Goal: Task Accomplishment & Management: Use online tool/utility

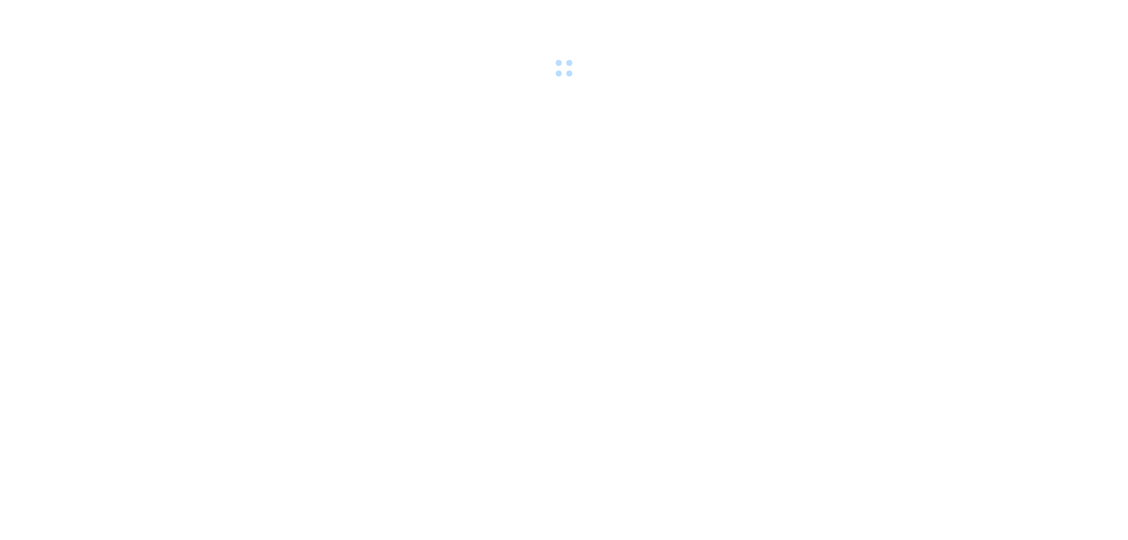
click at [159, 13] on div at bounding box center [564, 40] width 1128 height 81
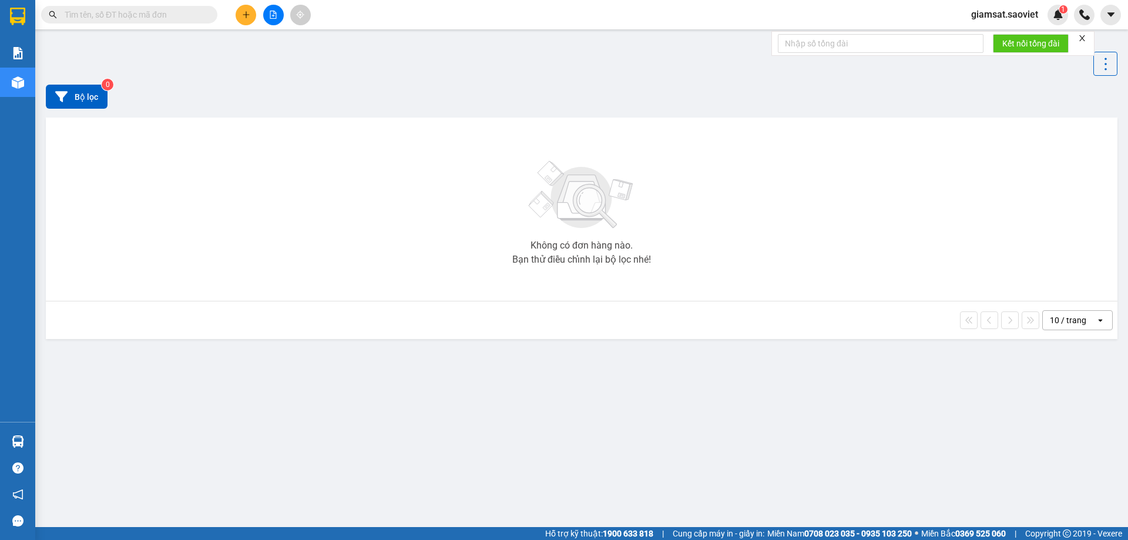
click at [162, 20] on input "text" at bounding box center [134, 14] width 139 height 13
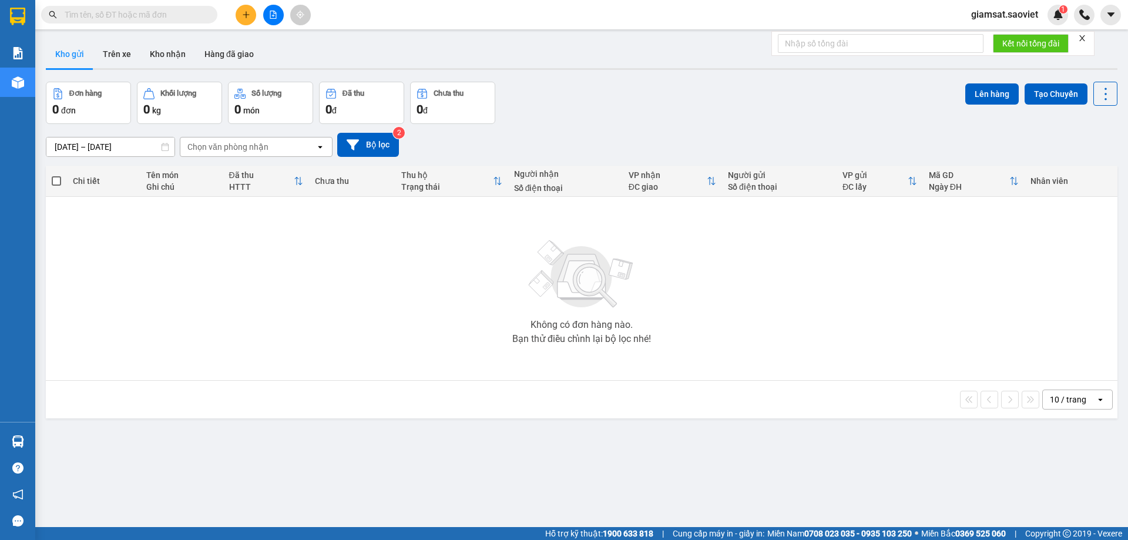
click at [190, 12] on input "text" at bounding box center [134, 14] width 139 height 13
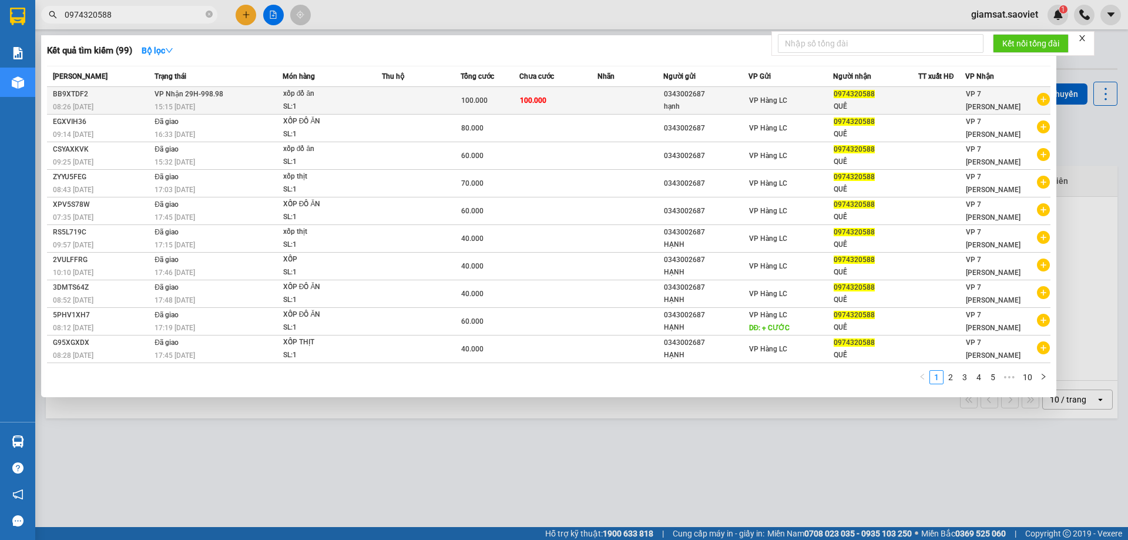
type input "0974320588"
click at [411, 92] on td at bounding box center [421, 101] width 79 height 28
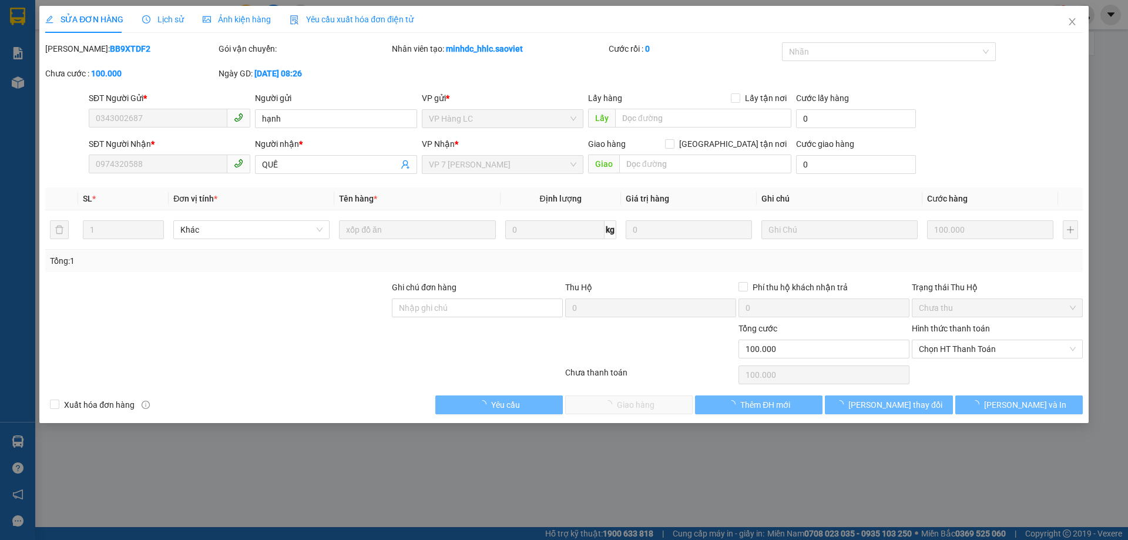
type input "0343002687"
type input "hạnh"
type input "0974320588"
type input "QUẾ"
type input "100.000"
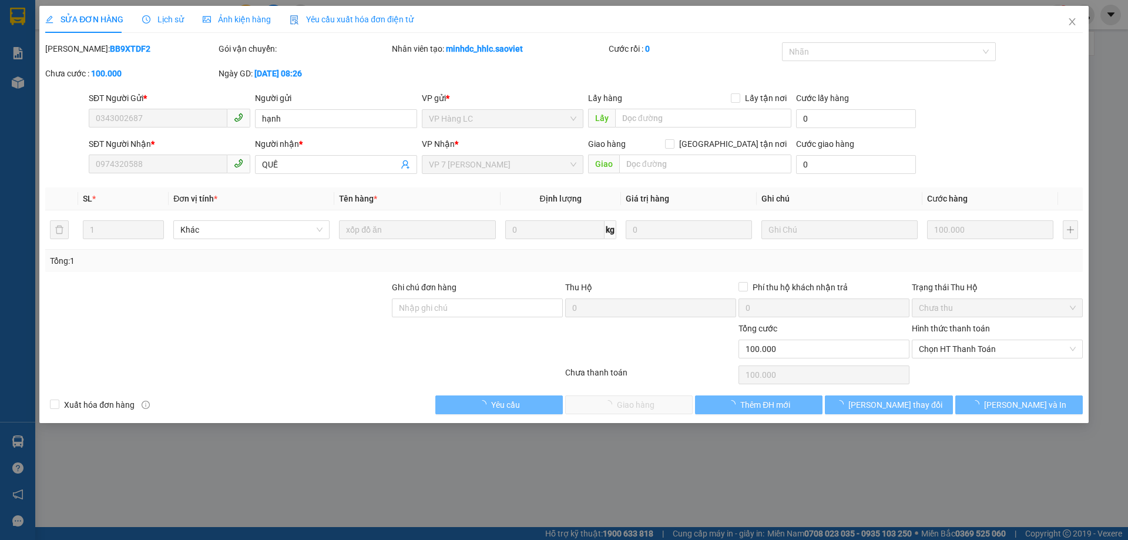
type input "100.000"
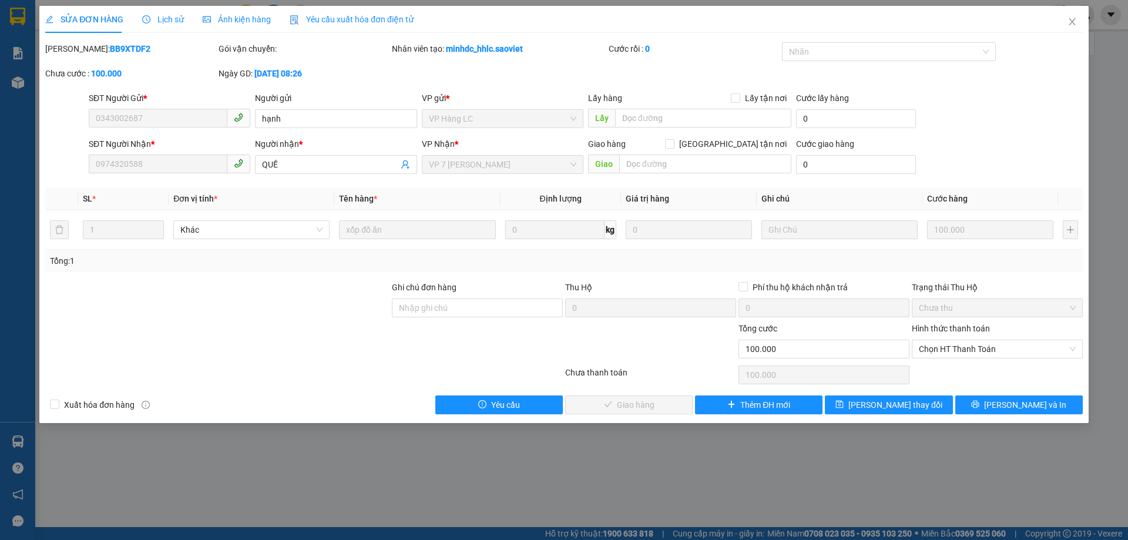
click at [172, 18] on span "Lịch sử" at bounding box center [163, 19] width 42 height 9
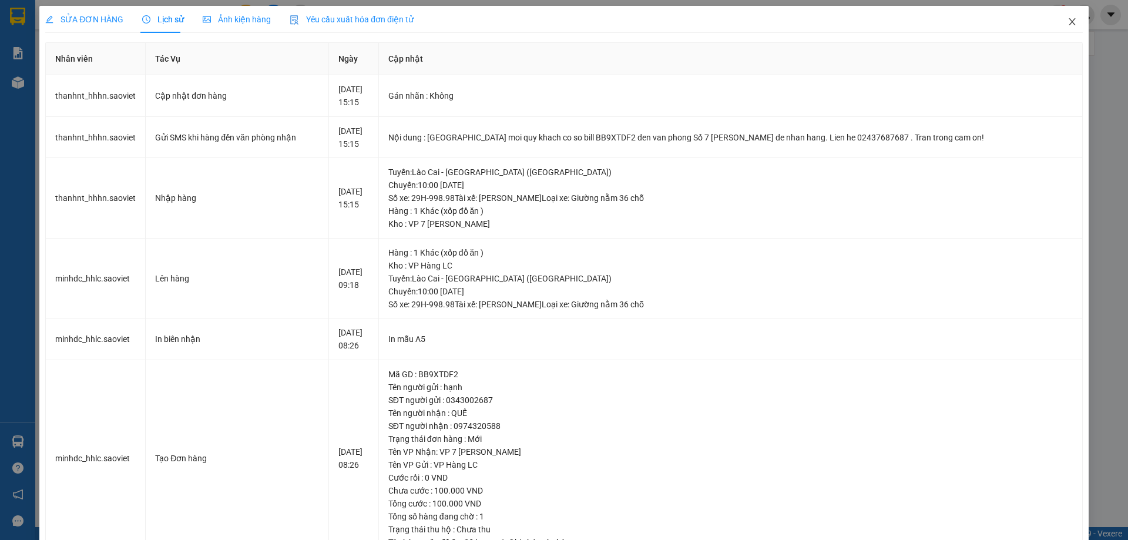
click at [1067, 19] on icon "close" at bounding box center [1071, 21] width 9 height 9
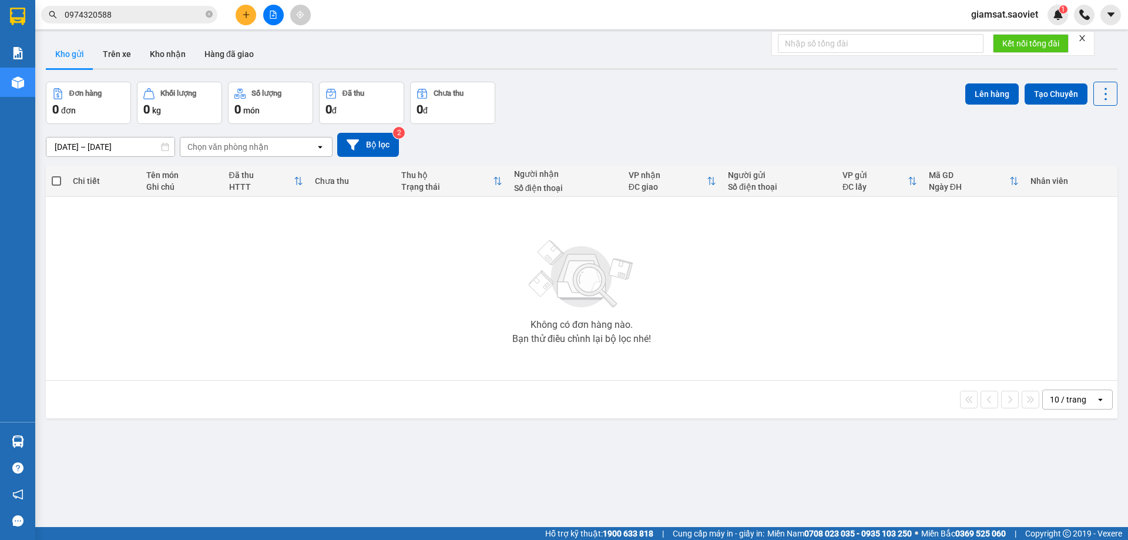
click at [161, 21] on input "0974320588" at bounding box center [134, 14] width 139 height 13
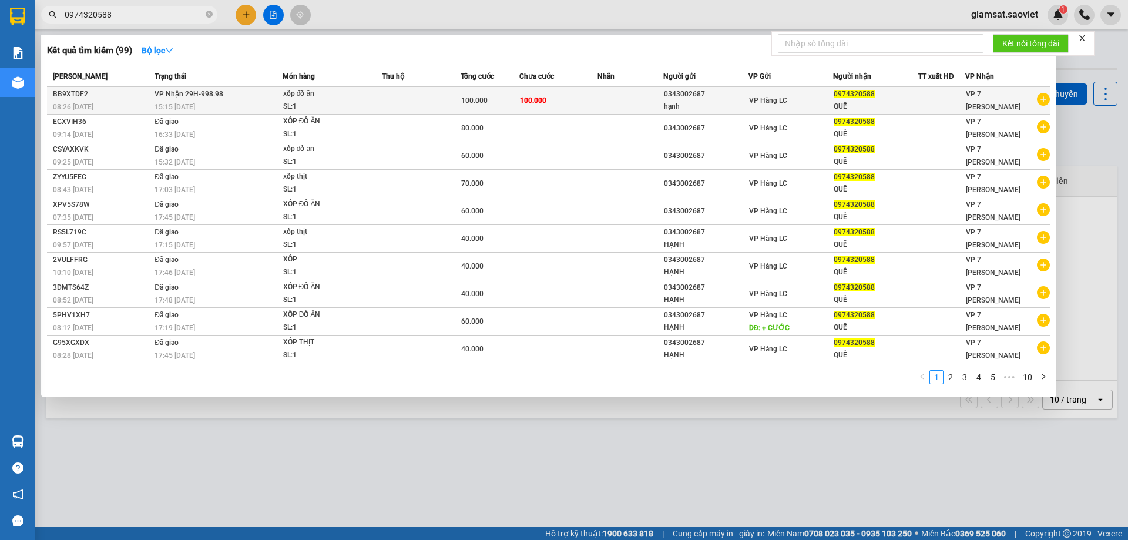
click at [169, 98] on span "VP Nhận 29H-998.98" at bounding box center [188, 93] width 69 height 9
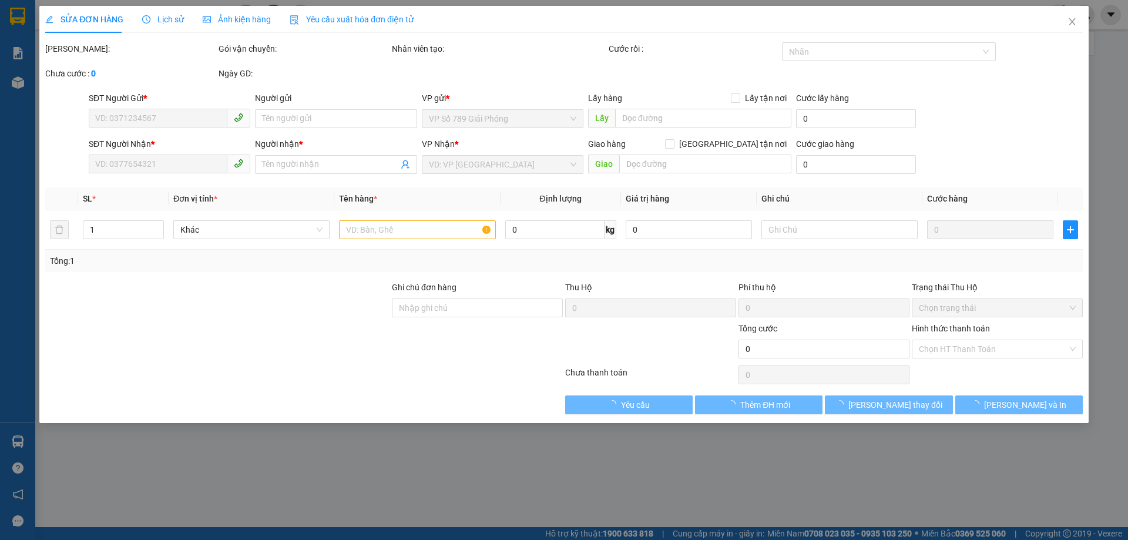
type input "0343002687"
type input "hạnh"
type input "0974320588"
type input "QUẾ"
type input "100.000"
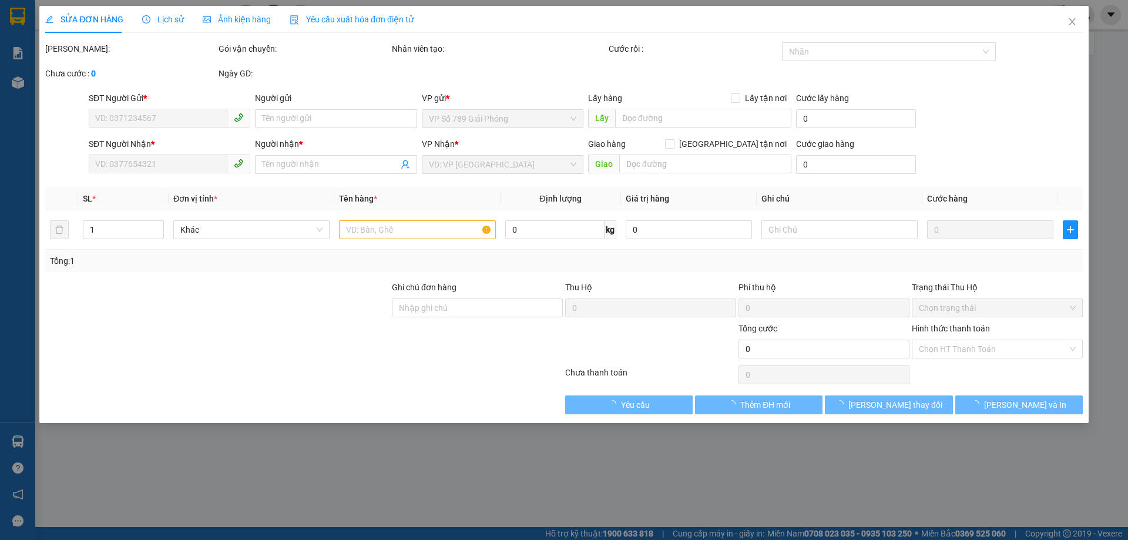
type input "100.000"
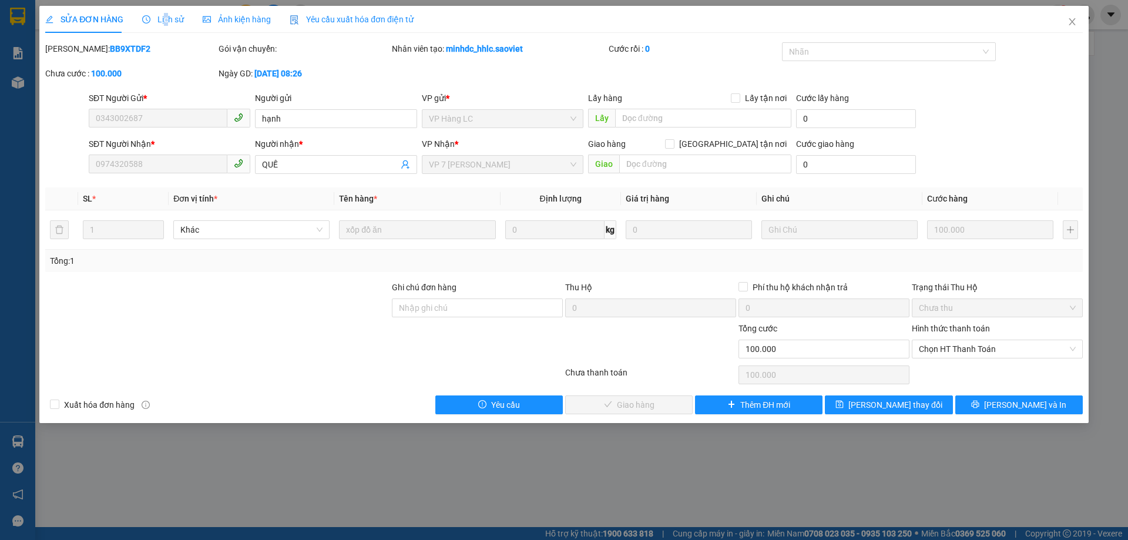
click at [164, 24] on span "Lịch sử" at bounding box center [163, 19] width 42 height 9
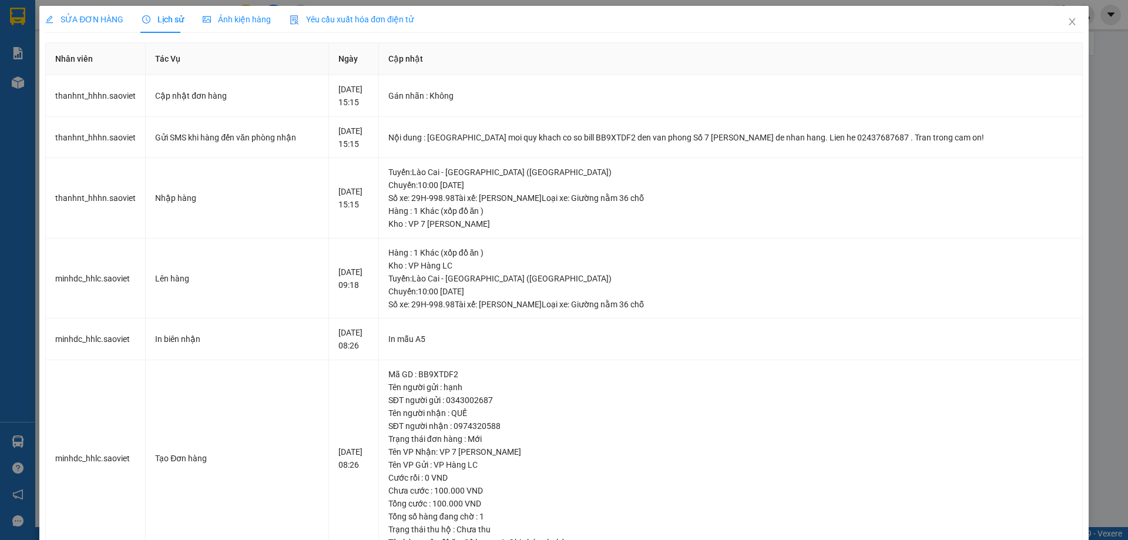
click at [126, 22] on div "SỬA ĐƠN HÀNG Lịch sử Ảnh kiện hàng Yêu cầu xuất hóa đơn điện tử" at bounding box center [229, 19] width 368 height 27
click at [229, 23] on span "Ảnh kiện hàng" at bounding box center [237, 19] width 68 height 9
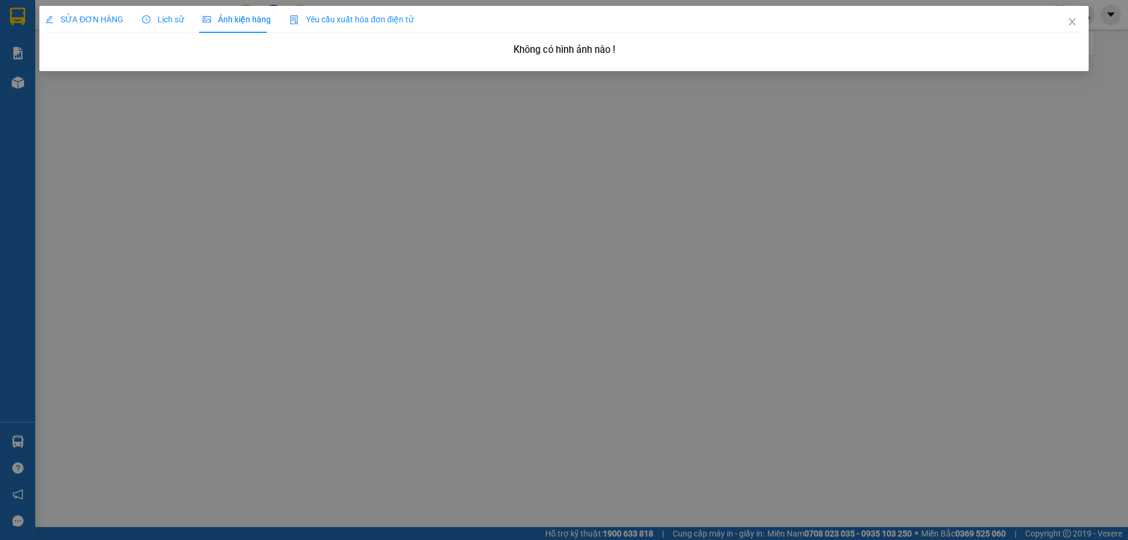
click at [152, 15] on span "Lịch sử" at bounding box center [163, 19] width 42 height 9
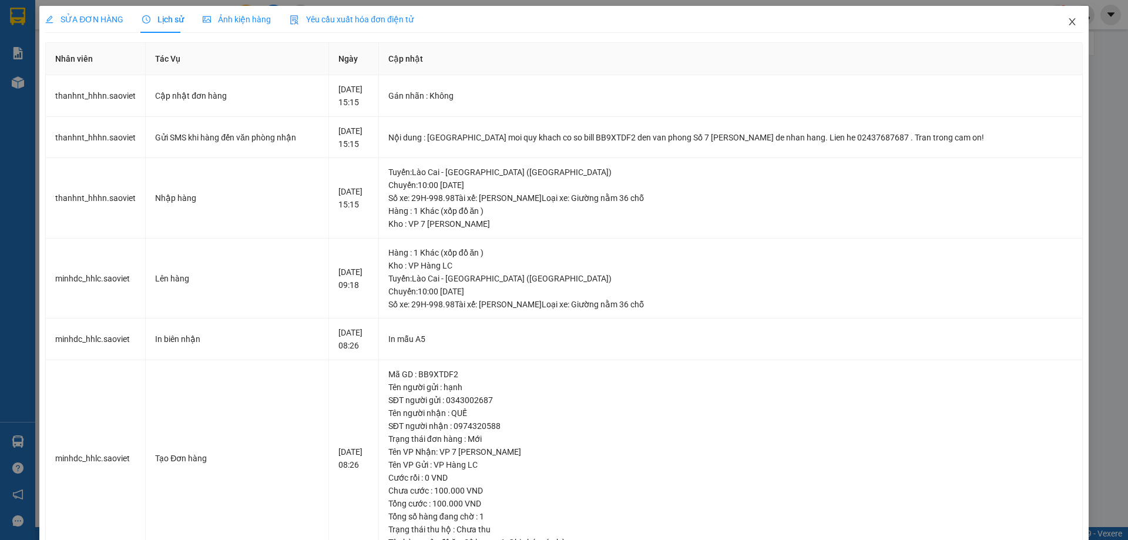
click at [1068, 24] on icon "close" at bounding box center [1071, 21] width 6 height 7
